Goal: Navigation & Orientation: Understand site structure

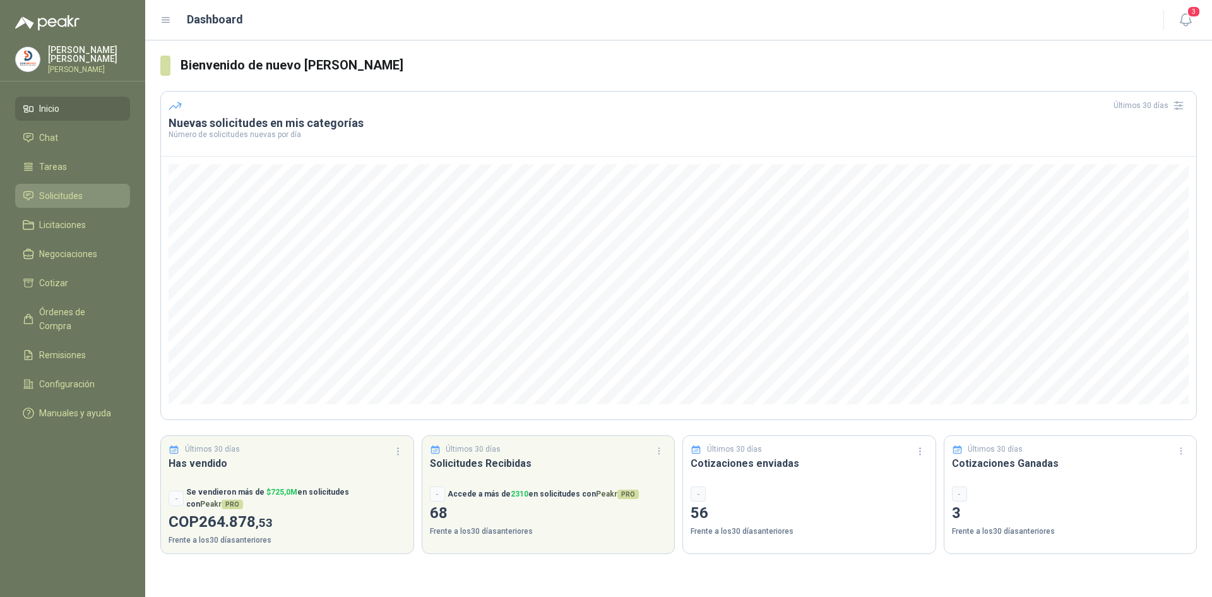
click at [65, 192] on span "Solicitudes" at bounding box center [61, 196] width 44 height 14
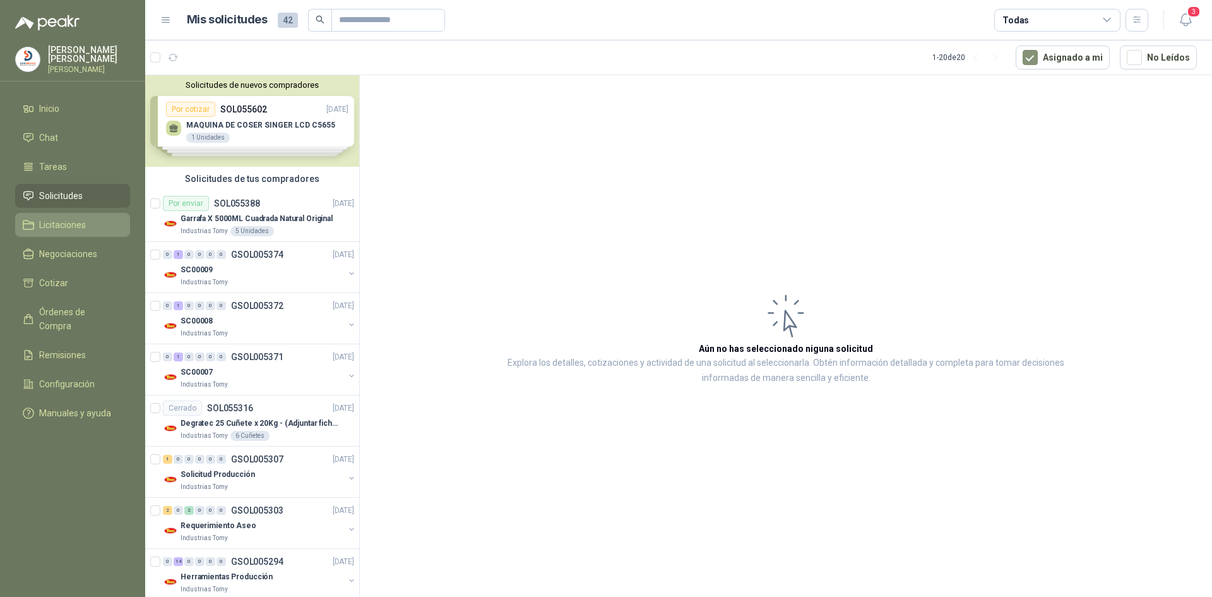
click at [73, 221] on span "Licitaciones" at bounding box center [62, 225] width 47 height 14
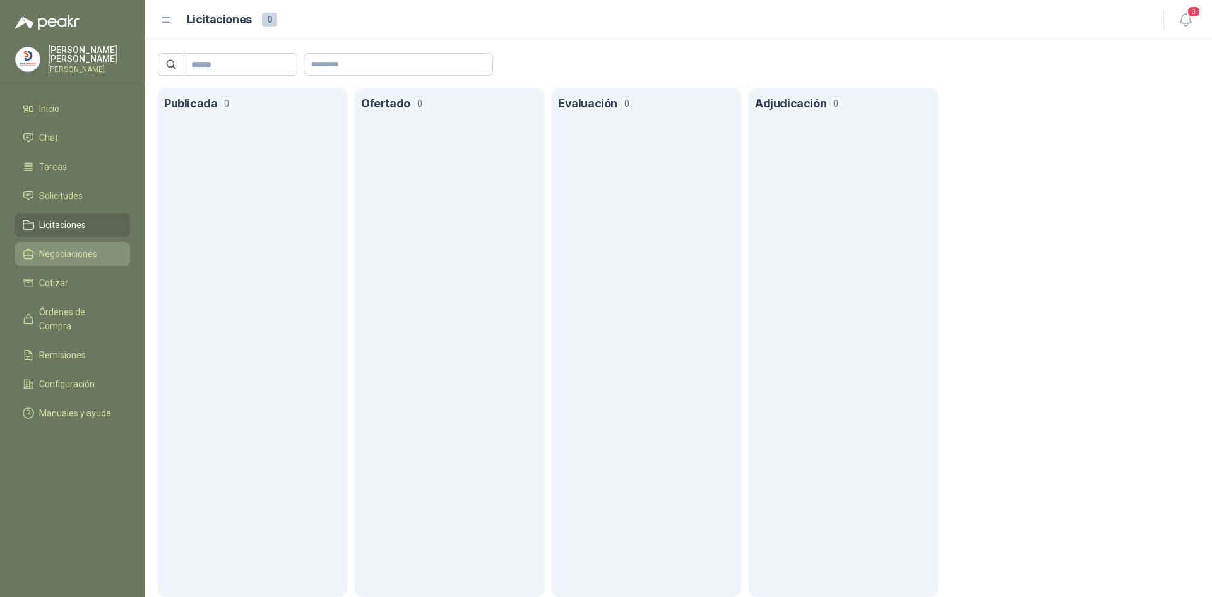
click at [63, 253] on span "Negociaciones" at bounding box center [68, 254] width 58 height 14
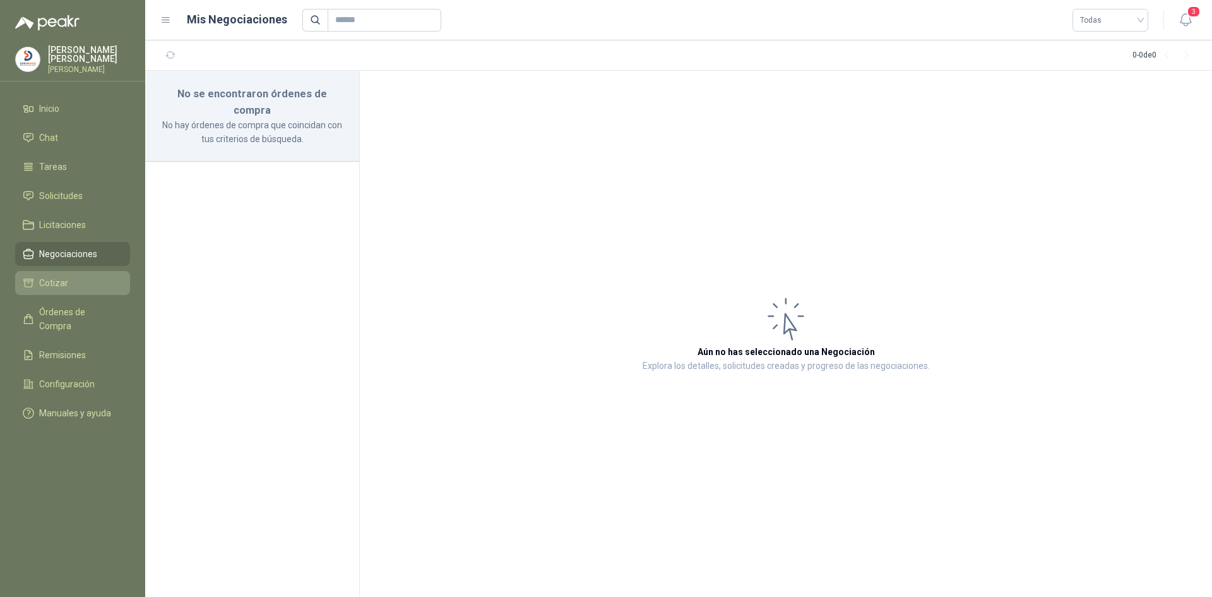
click at [58, 276] on span "Cotizar" at bounding box center [53, 283] width 29 height 14
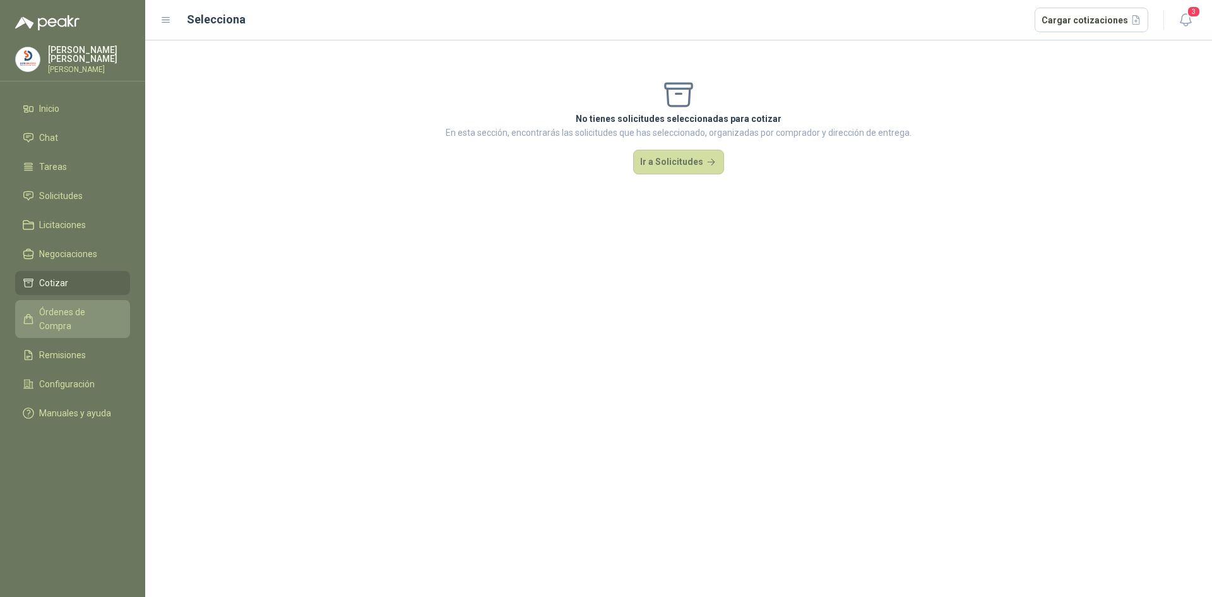
click at [66, 309] on span "Órdenes de Compra" at bounding box center [78, 319] width 79 height 28
